Goal: Transaction & Acquisition: Purchase product/service

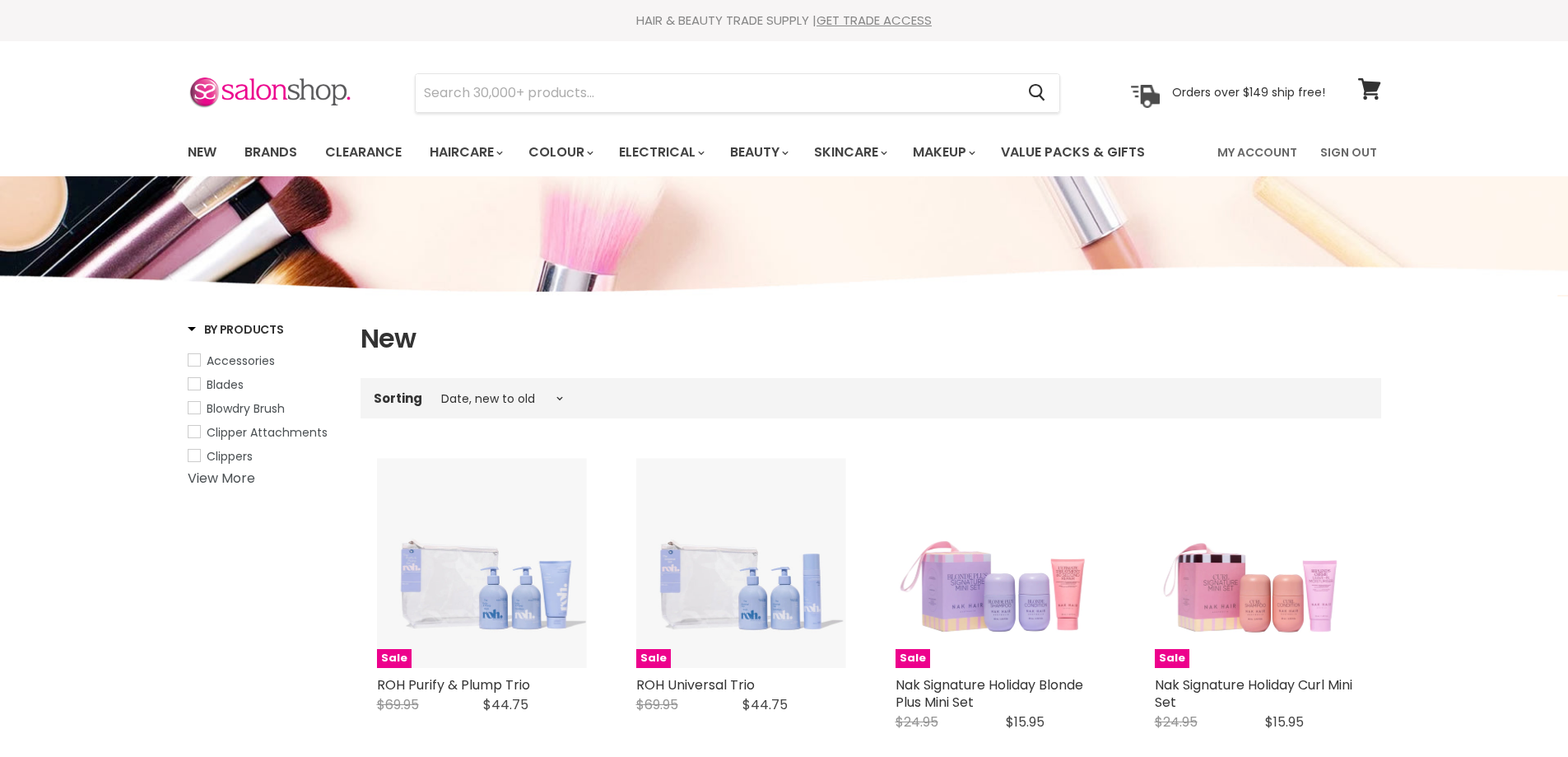
select select "created-descending"
click at [459, 94] on input "Search" at bounding box center [716, 92] width 601 height 38
click at [491, 88] on input "lac" at bounding box center [716, 92] width 601 height 38
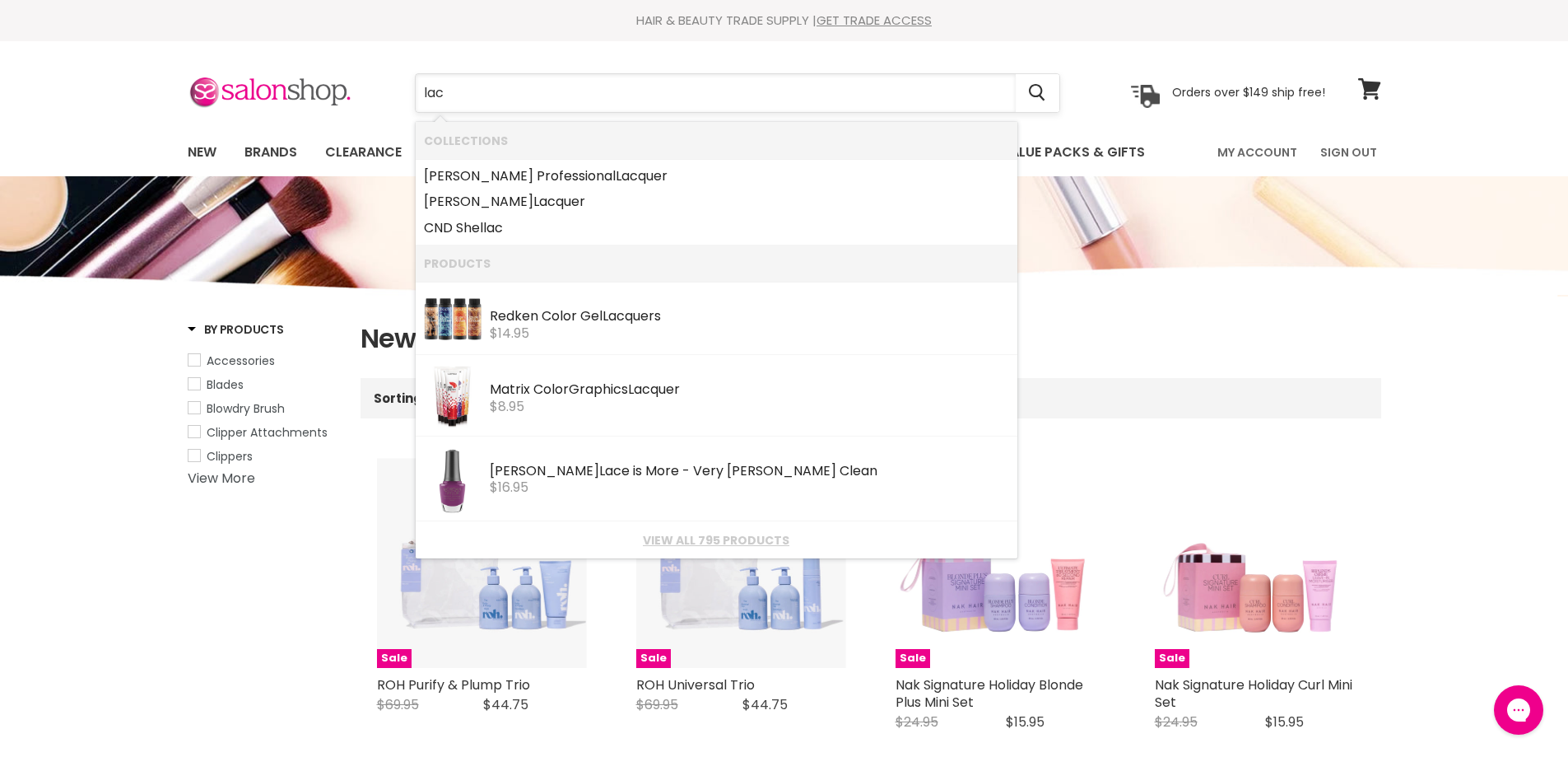
click at [491, 88] on input "lac" at bounding box center [716, 92] width 601 height 38
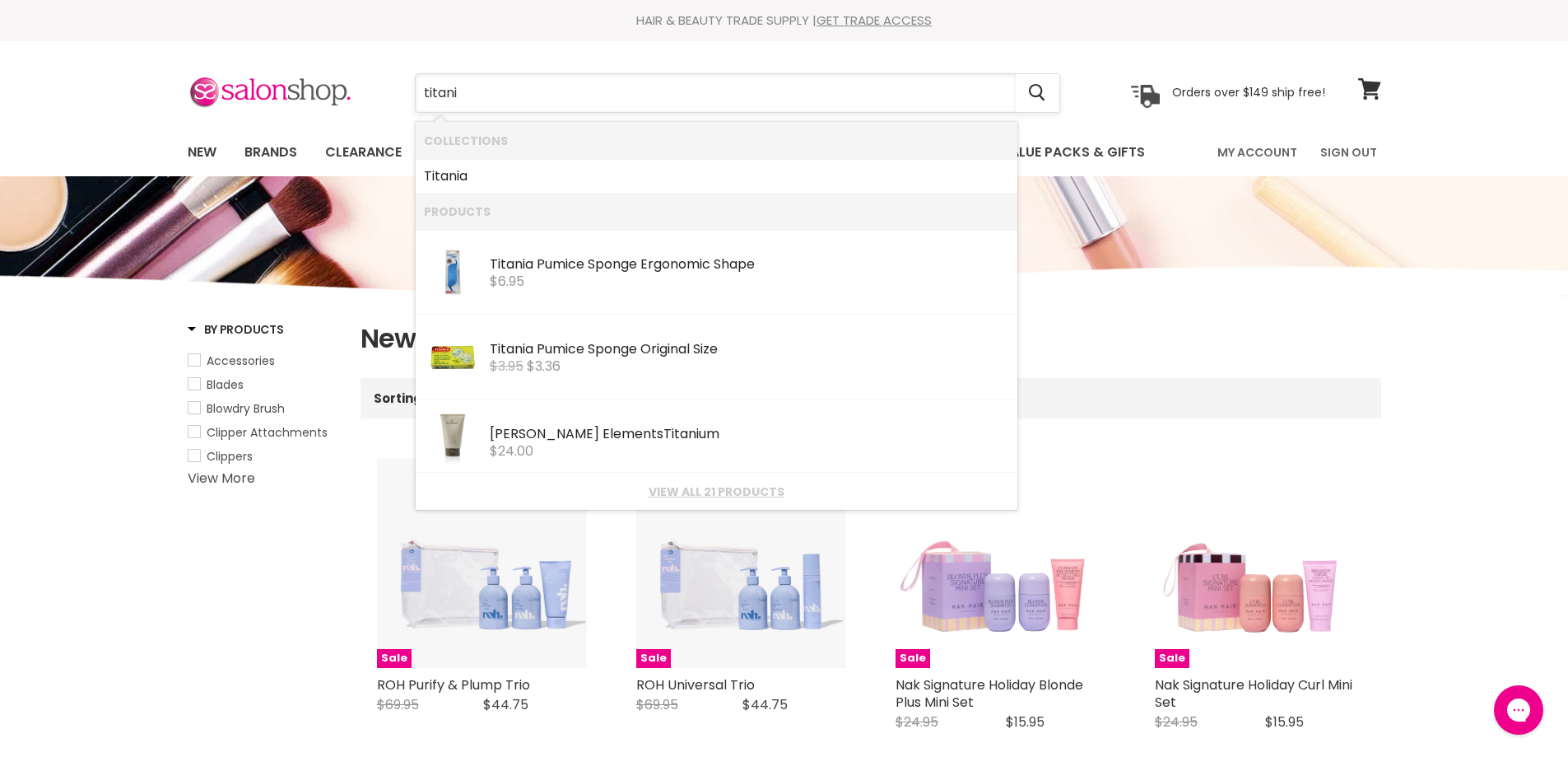
type input "titania"
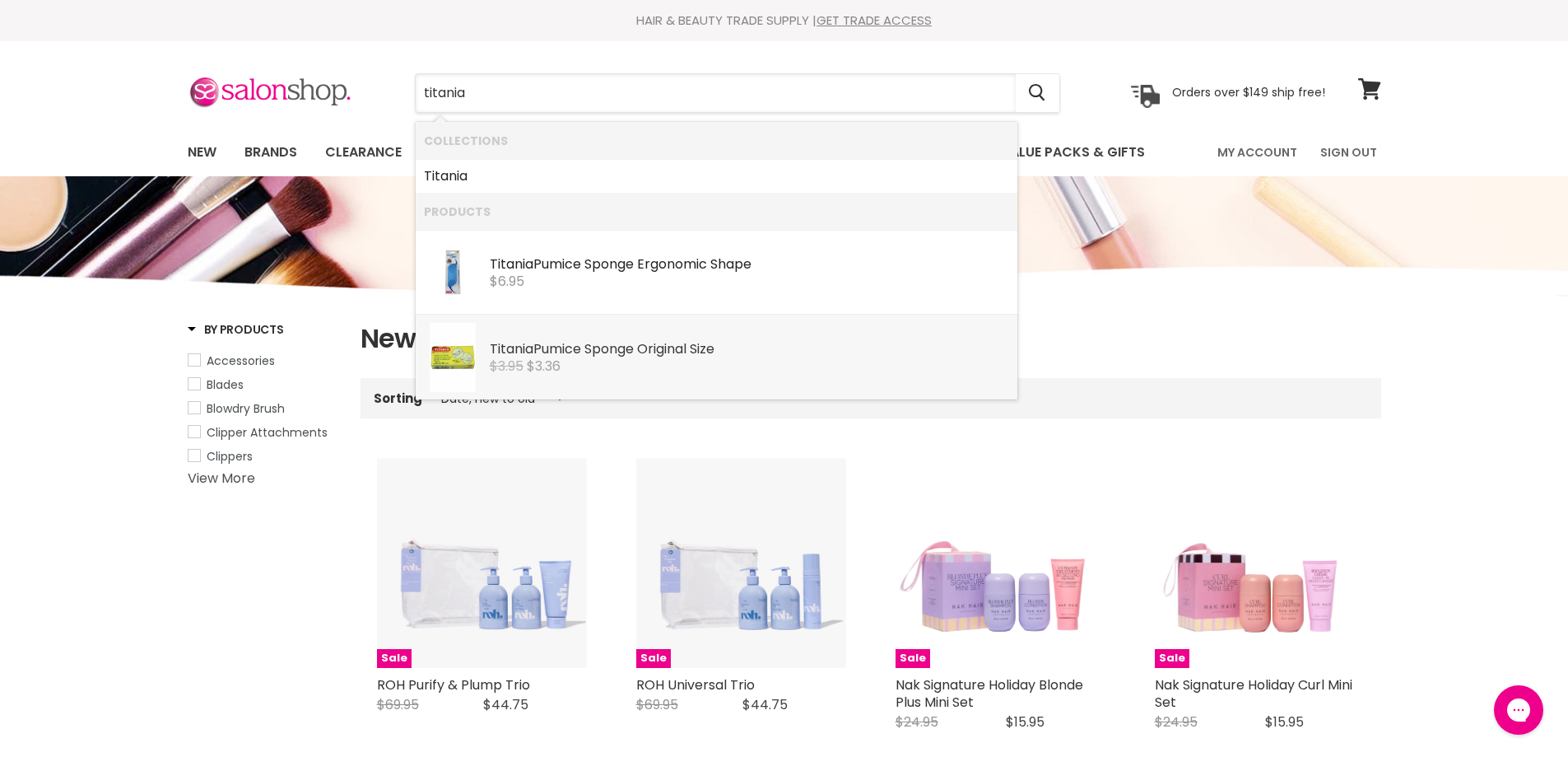
click at [580, 353] on div "Titania Pumice Sponge Original Size" at bounding box center [749, 351] width 519 height 18
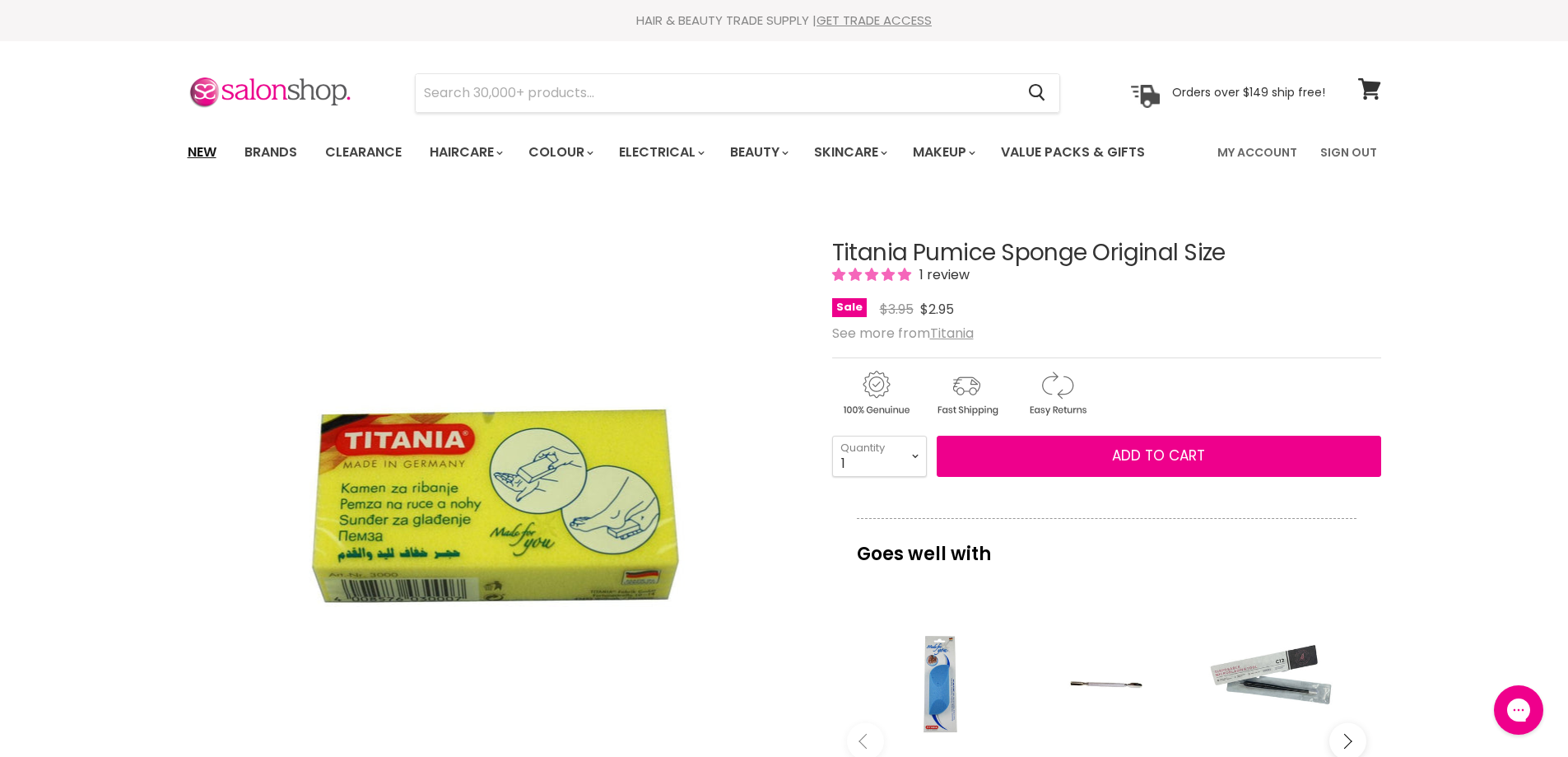
click at [201, 150] on link "New" at bounding box center [202, 151] width 53 height 34
